Goal: Information Seeking & Learning: Learn about a topic

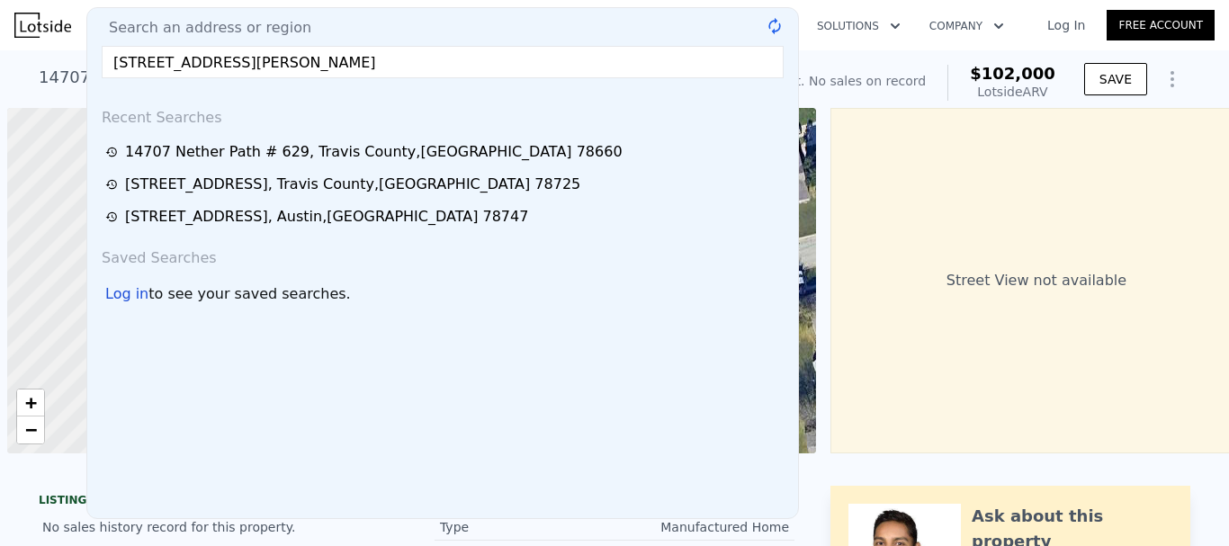
scroll to position [0, 7]
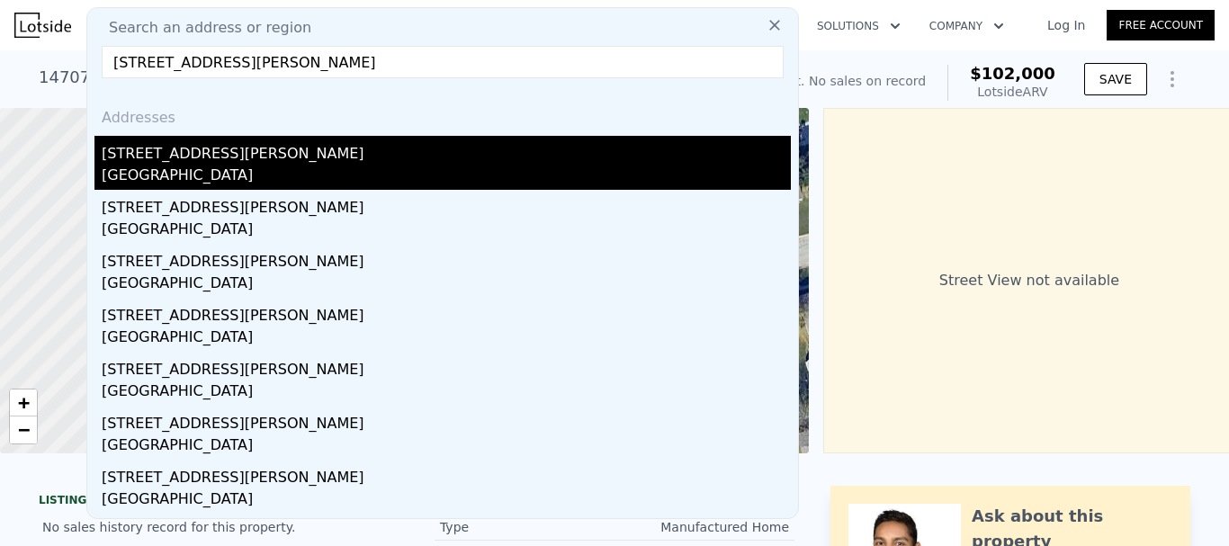
type input "[STREET_ADDRESS][PERSON_NAME]"
click at [330, 158] on div "[STREET_ADDRESS][PERSON_NAME]" at bounding box center [446, 150] width 689 height 29
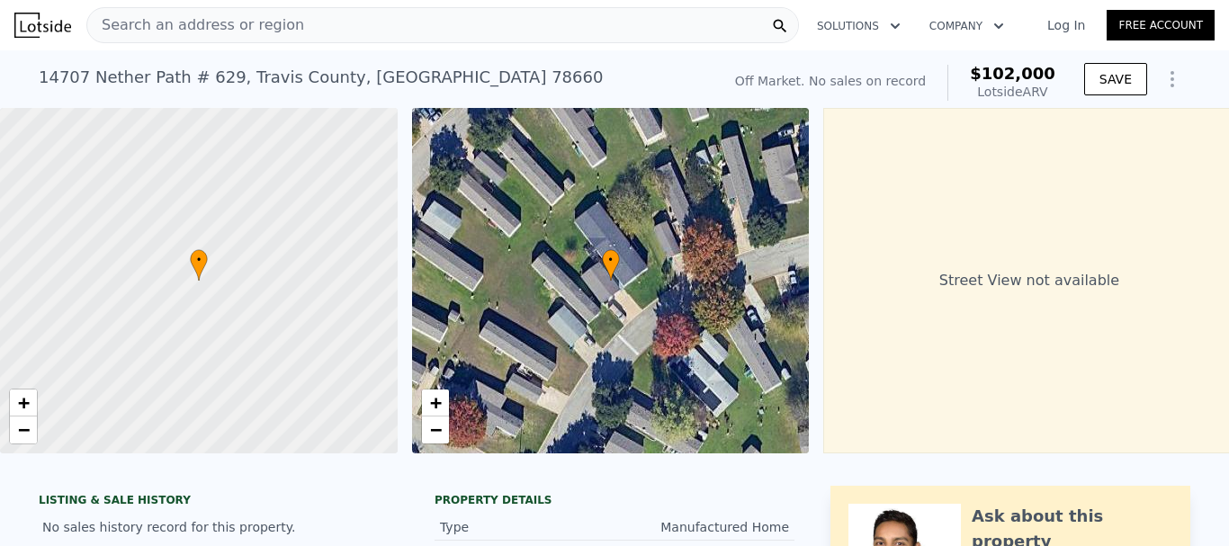
click at [349, 22] on div "Search an address or region" at bounding box center [442, 25] width 713 height 36
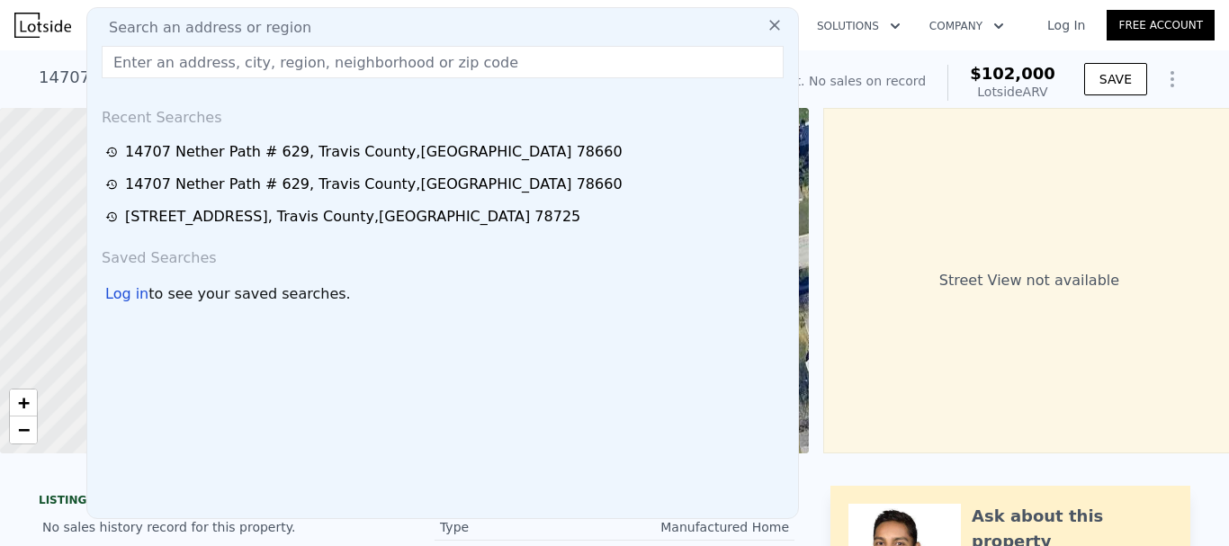
click at [335, 67] on input "text" at bounding box center [443, 62] width 682 height 32
paste input "11116 Jim Thorpe Ln, Austin, TX 78748"
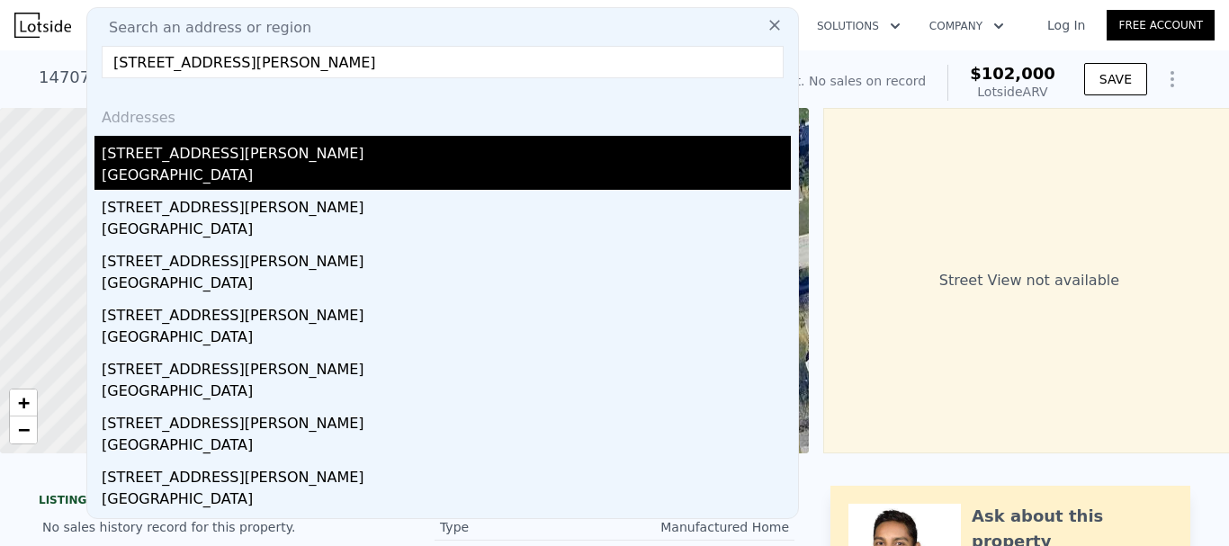
type input "11116 Jim Thorpe Ln, Austin, TX 78748"
click at [274, 148] on div "[STREET_ADDRESS][PERSON_NAME]" at bounding box center [446, 150] width 689 height 29
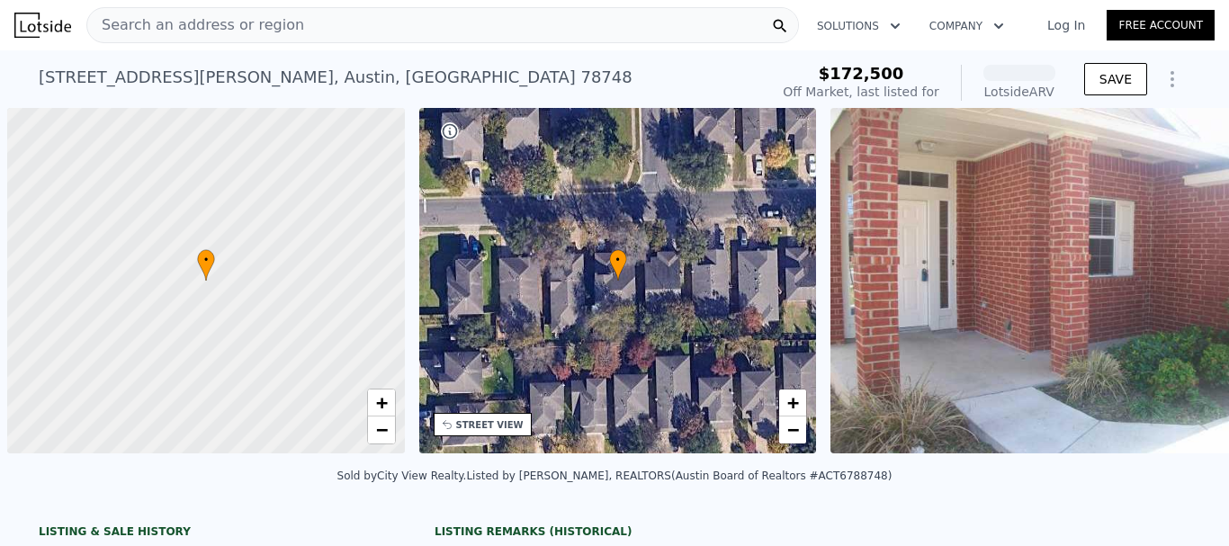
scroll to position [0, 7]
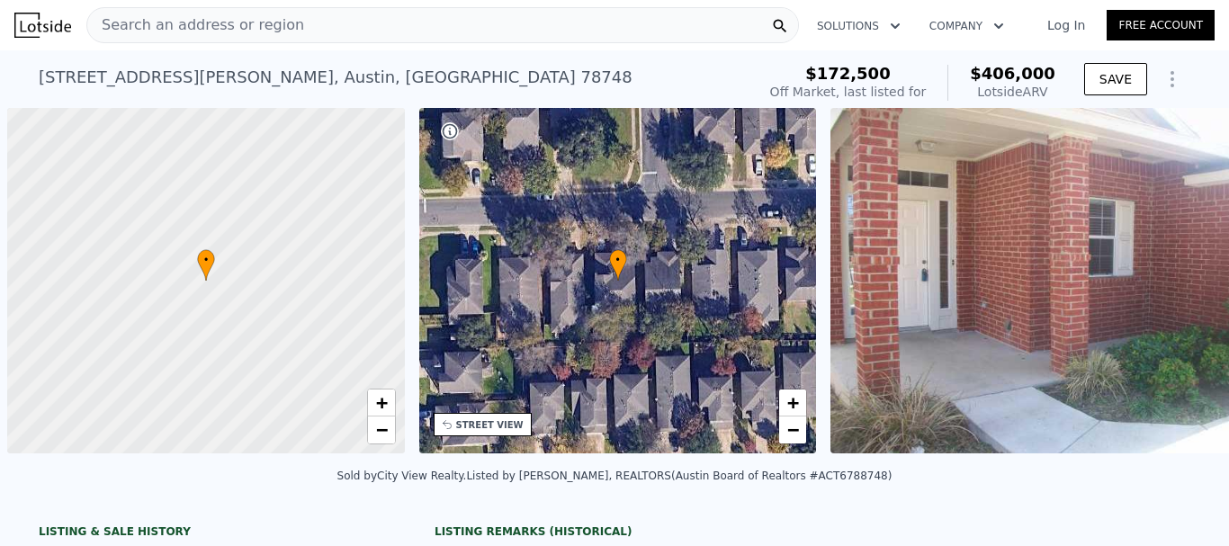
scroll to position [0, 7]
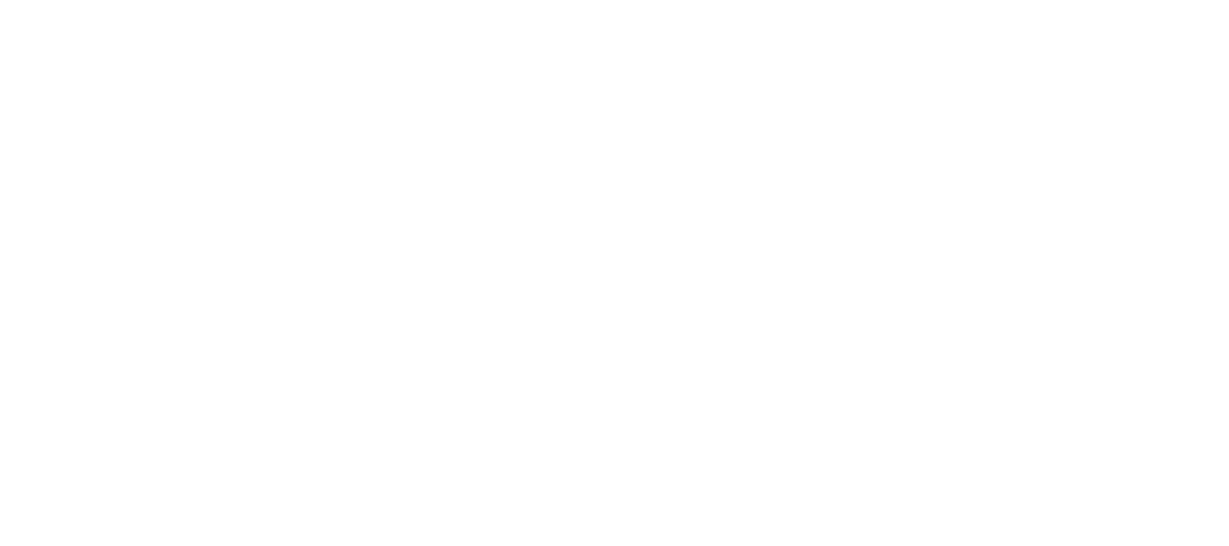
click at [675, 477] on div at bounding box center [614, 273] width 1229 height 546
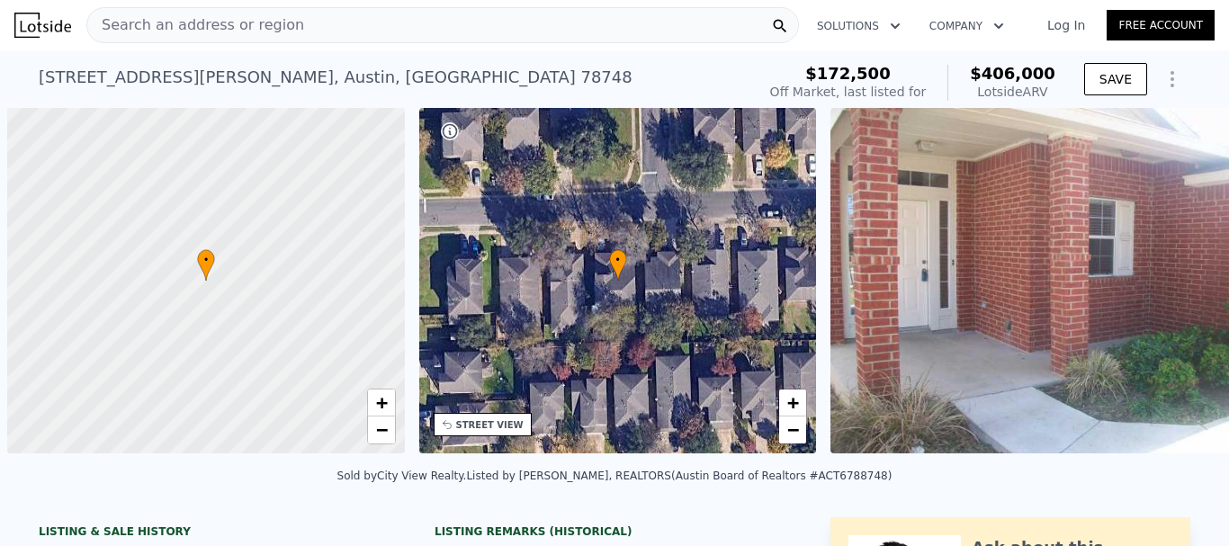
click at [280, 26] on div "Search an address or region" at bounding box center [442, 25] width 713 height 36
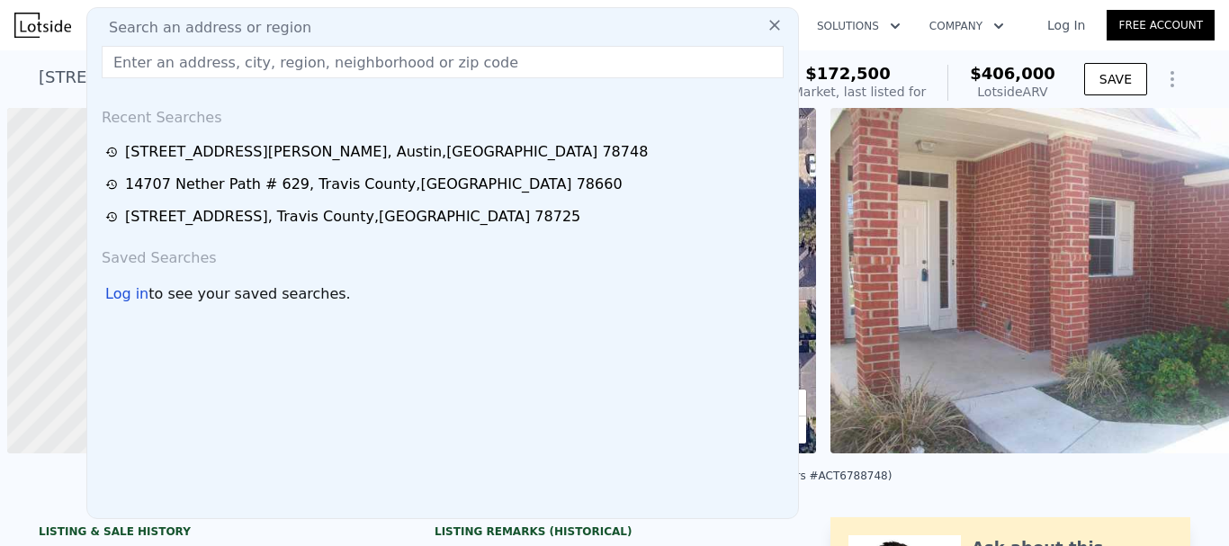
scroll to position [0, 7]
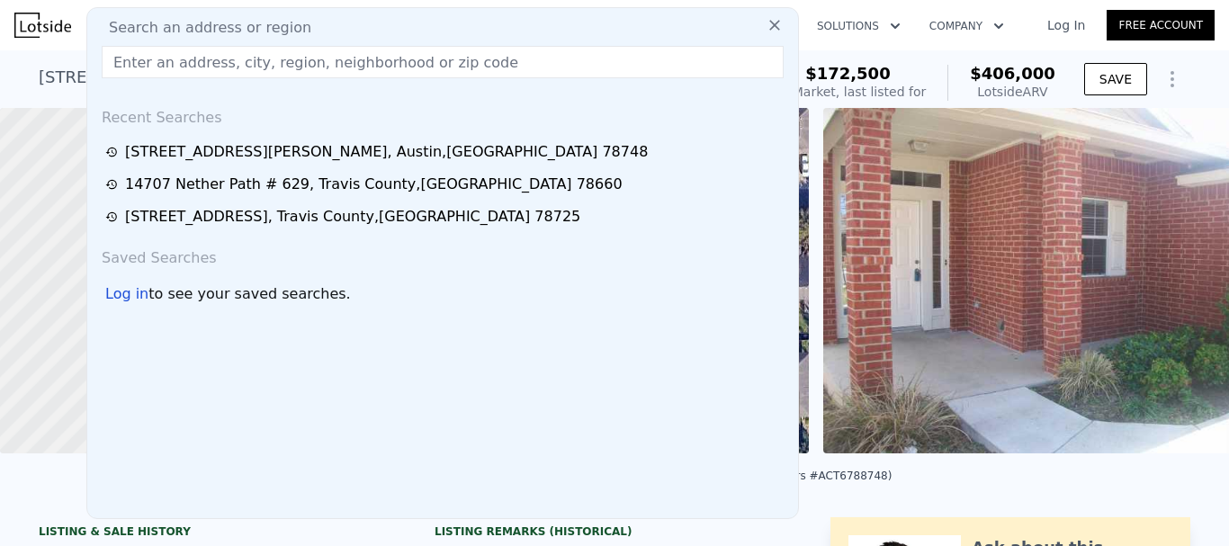
click at [281, 56] on input "text" at bounding box center [443, 62] width 682 height 32
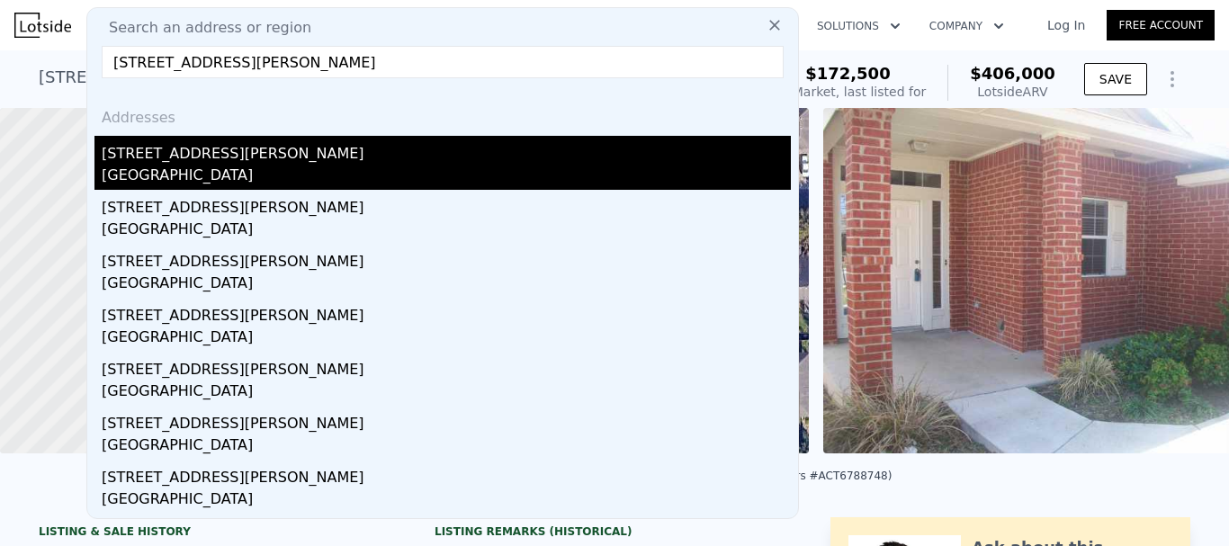
type input "2907 Andrea Dr, Dallas, TX 75228"
click at [248, 153] on div "2907 Andrea Ln" at bounding box center [446, 150] width 689 height 29
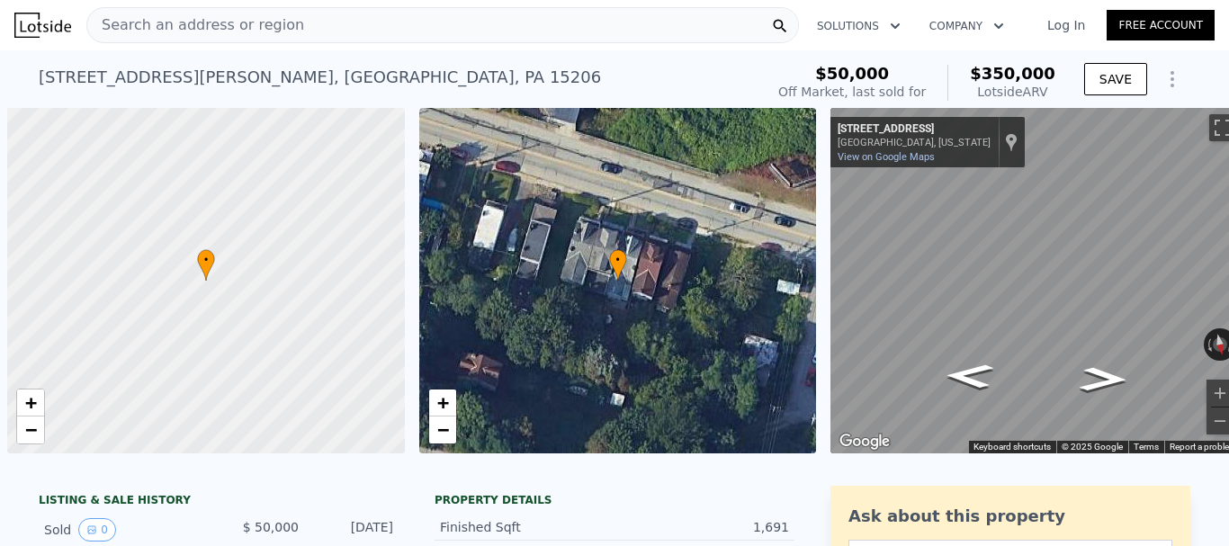
type input "3484.8"
checkbox input "false"
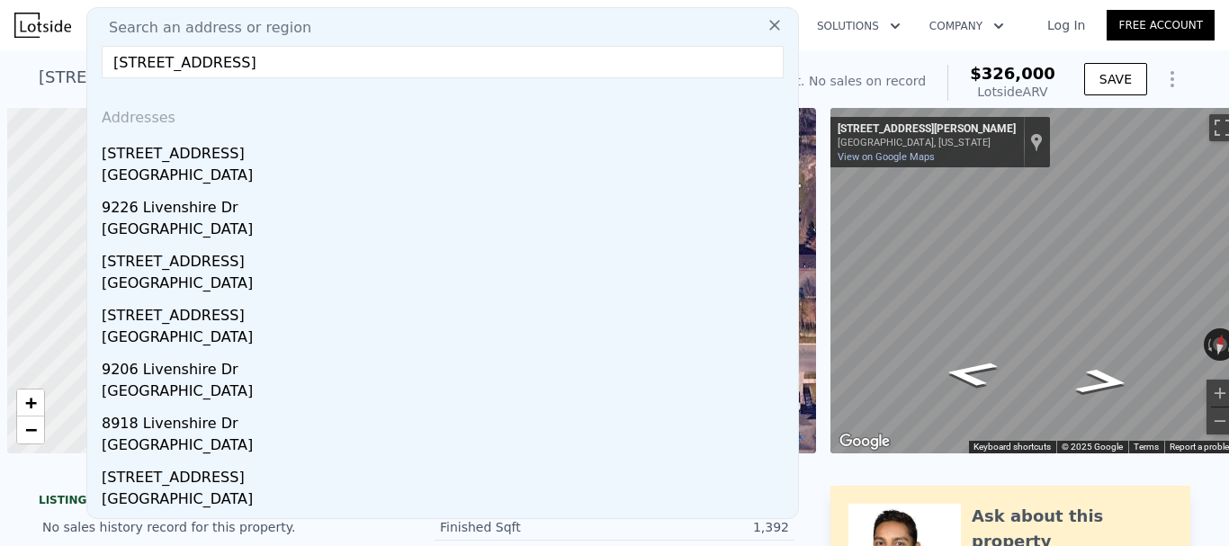
scroll to position [0, 7]
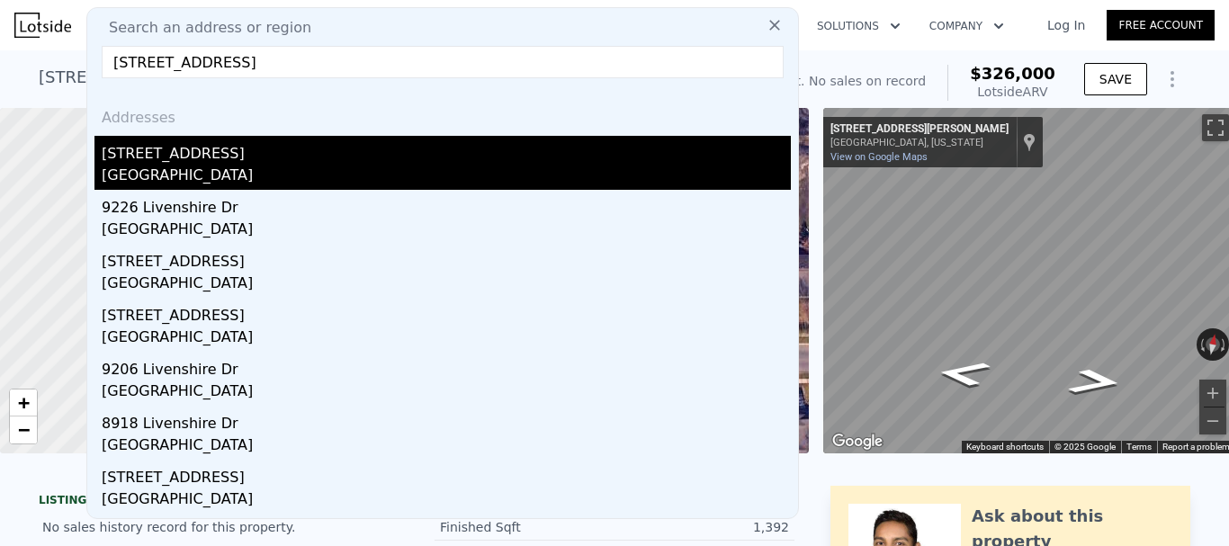
click at [186, 159] on div "9217 Livenshire Dr" at bounding box center [446, 150] width 689 height 29
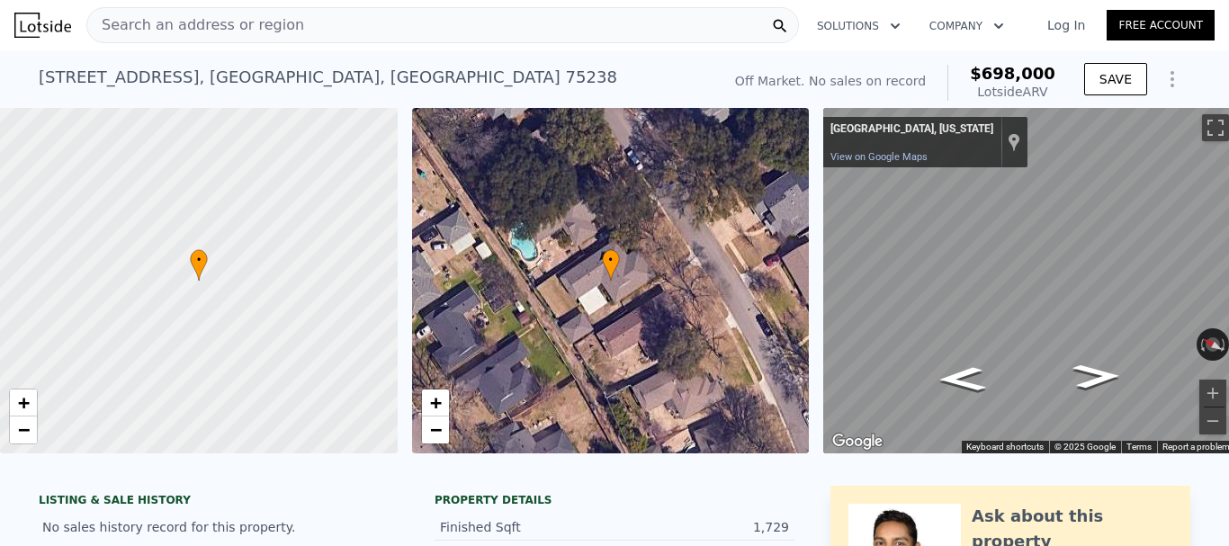
click at [357, 24] on div "Search an address or region" at bounding box center [442, 25] width 713 height 36
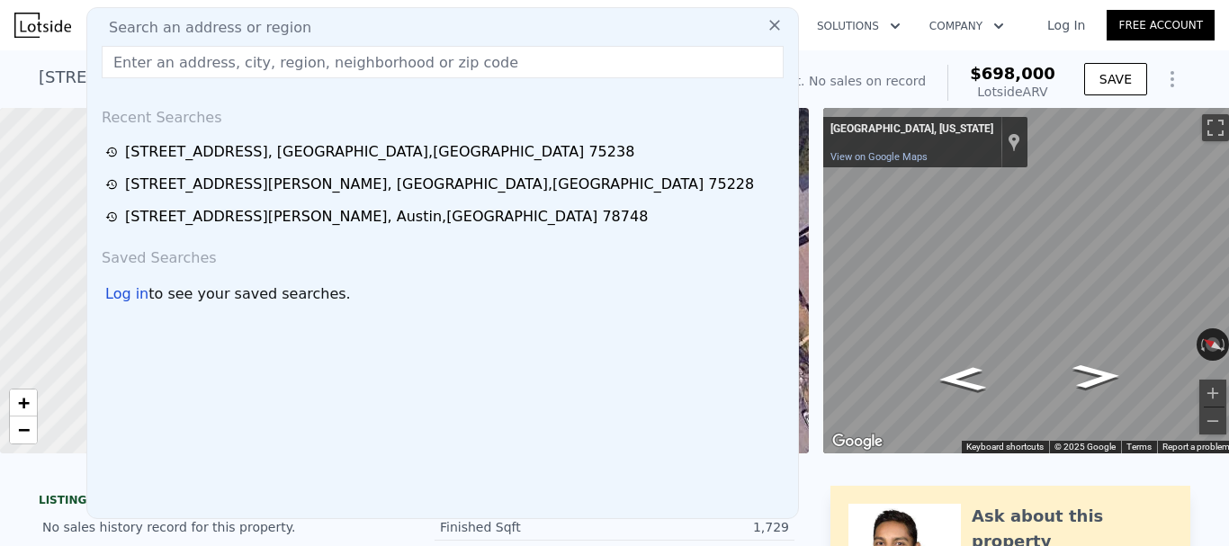
click at [357, 24] on div "Search an address or region" at bounding box center [442, 28] width 696 height 22
click at [358, 65] on input "text" at bounding box center [443, 62] width 682 height 32
paste input "7151 Cosgrove Dr, Dallas, TX 75231"
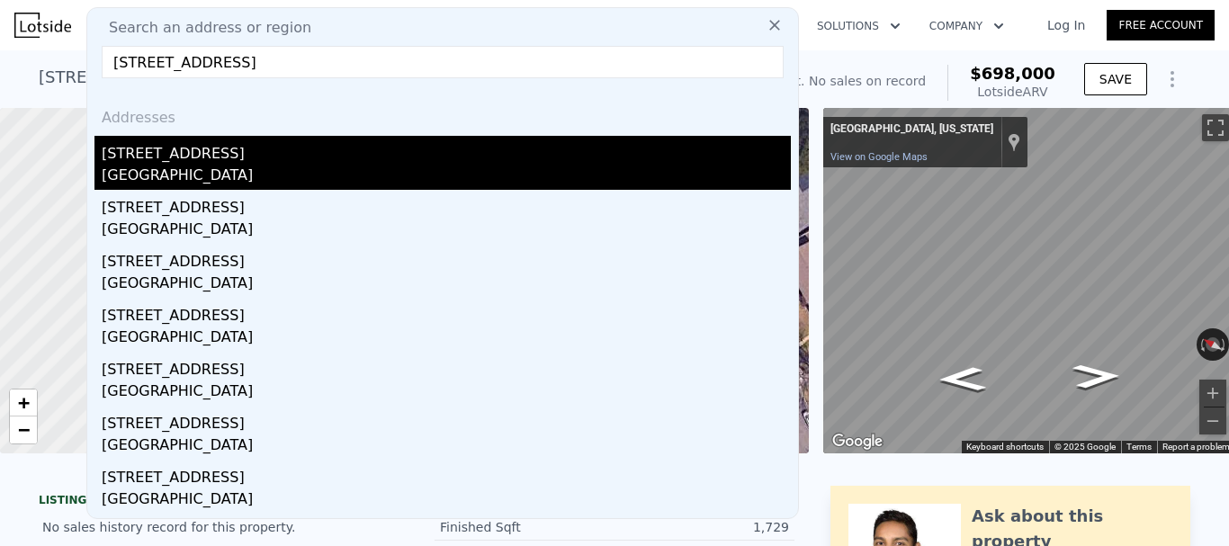
type input "7151 Cosgrove Dr, Dallas, TX 75231"
click at [256, 156] on div "[STREET_ADDRESS]" at bounding box center [446, 150] width 689 height 29
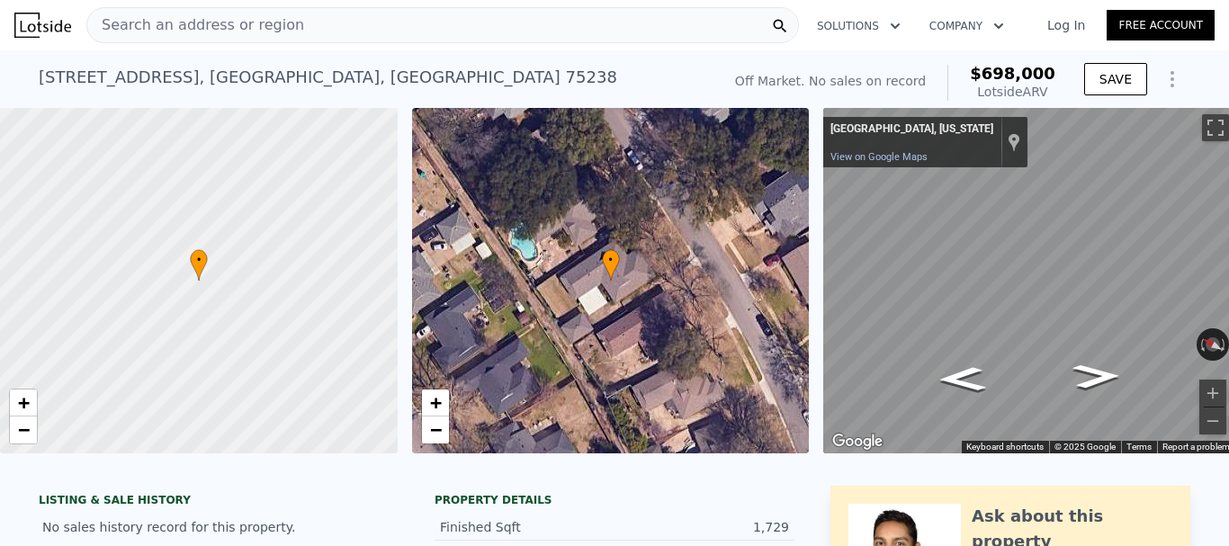
click at [202, 24] on span "Search an address or region" at bounding box center [195, 25] width 217 height 22
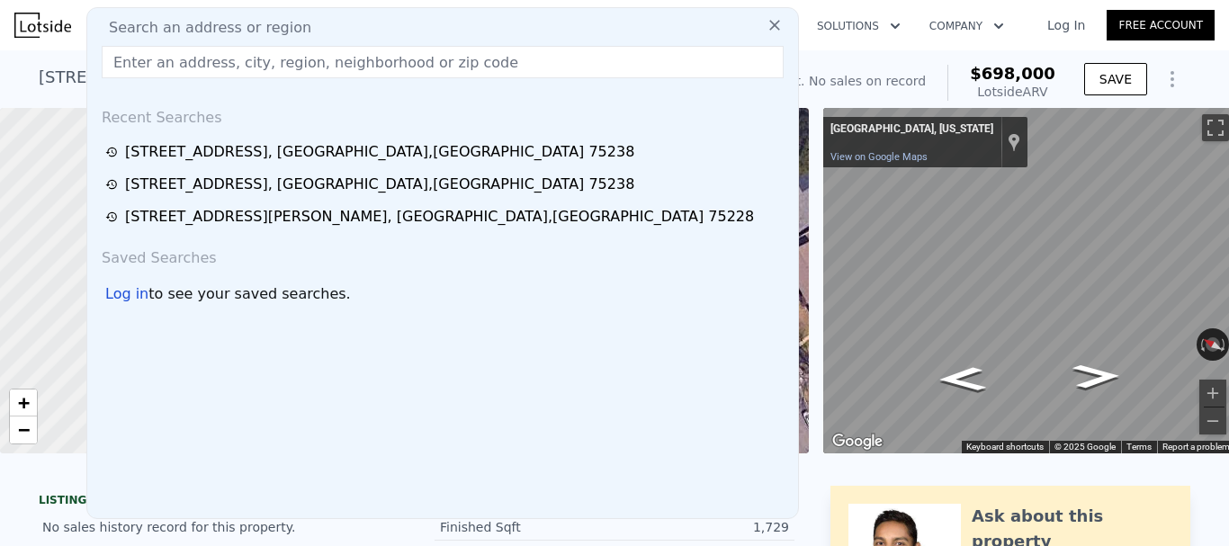
click at [217, 52] on input "text" at bounding box center [443, 62] width 682 height 32
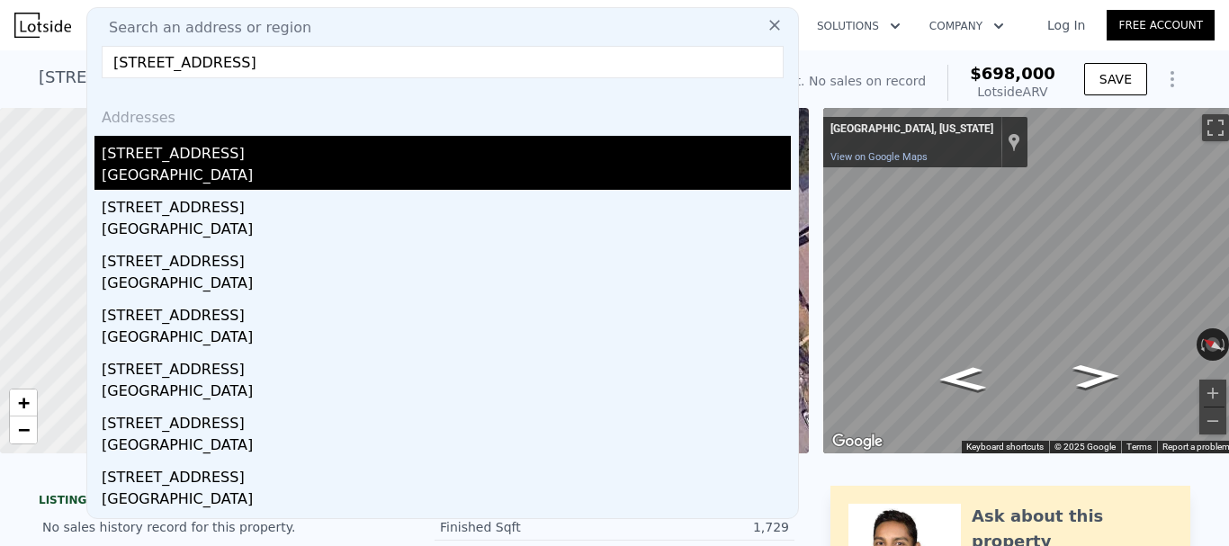
type input "7151 Cosgrove Dr, Dallas, TX 75231"
click at [212, 154] on div "[STREET_ADDRESS]" at bounding box center [446, 150] width 689 height 29
